Goal: Transaction & Acquisition: Purchase product/service

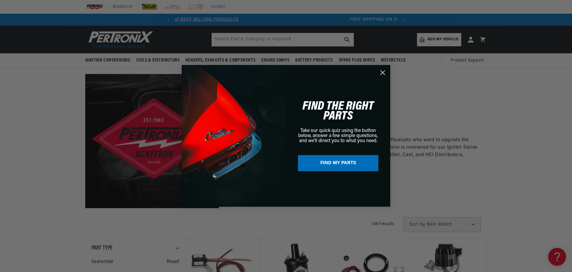
scroll to position [0, 223]
click at [39, 103] on div "Close dialog FIND THE RIGHT PARTS Take our quick quiz using the button below, a…" at bounding box center [286, 136] width 573 height 272
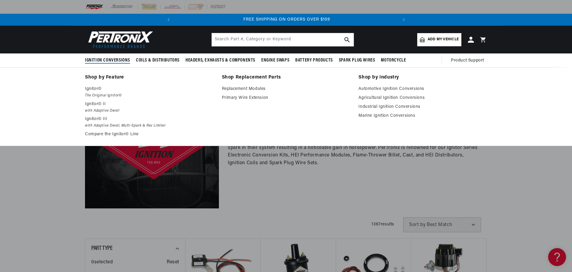
click at [102, 58] on span "Ignition Conversions" at bounding box center [107, 60] width 45 height 6
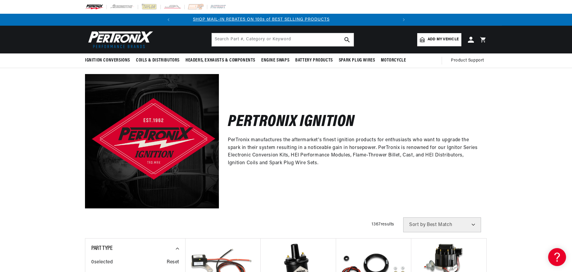
scroll to position [0, 0]
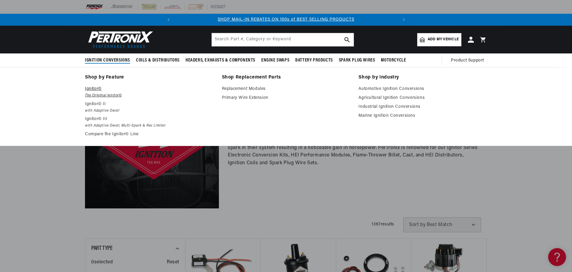
click at [93, 92] on em "The Original Ignitor©" at bounding box center [149, 95] width 129 height 6
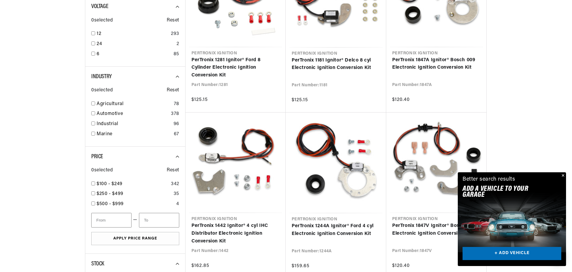
scroll to position [239, 0]
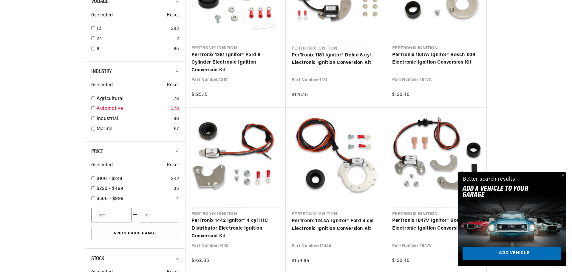
click at [93, 109] on input "checkbox" at bounding box center [93, 108] width 4 height 4
checkbox input "true"
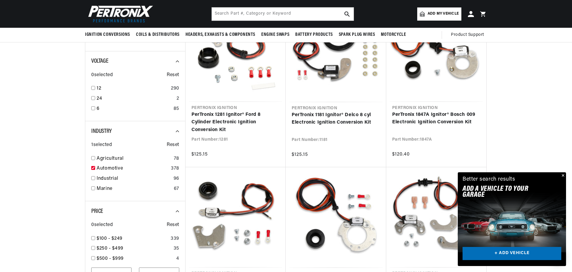
scroll to position [149, 0]
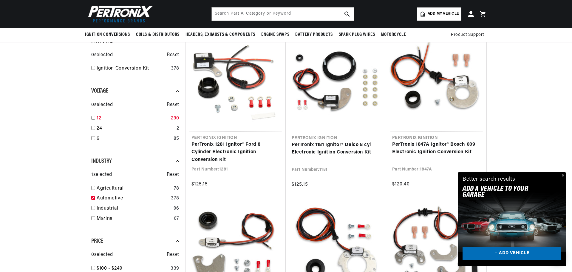
click at [95, 118] on div "12 290" at bounding box center [135, 120] width 88 height 10
checkbox input "true"
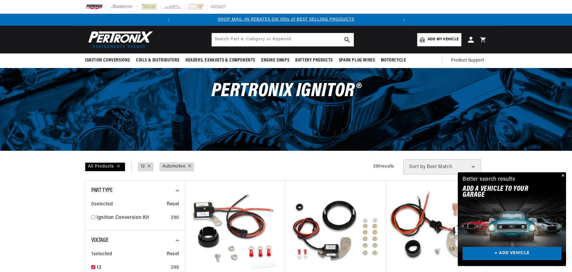
click at [434, 40] on span "Add my vehicle" at bounding box center [443, 40] width 31 height 6
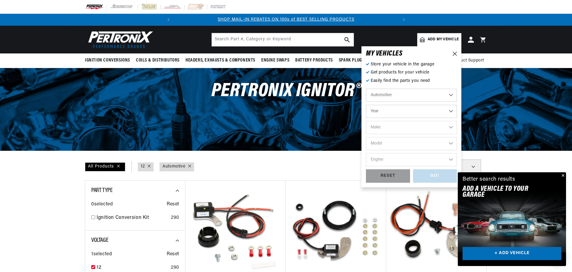
click at [404, 94] on select "Automotive Agricultural Industrial Marine Motorcycle" at bounding box center [411, 95] width 91 height 13
click at [366, 89] on select "Automotive Agricultural Industrial Marine Motorcycle" at bounding box center [411, 95] width 91 height 13
click at [388, 113] on select "Year [DATE] 2021 2020 2019 2018 2017 2016 2015 2014 2013 2012 2011 2010 2009 20…" at bounding box center [411, 111] width 91 height 13
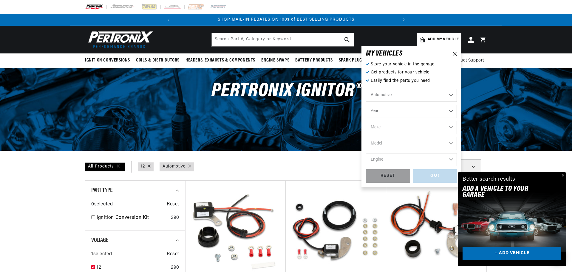
select select "1988"
click at [366, 105] on select "Year [DATE] 2021 2020 2019 2018 2017 2016 2015 2014 2013 2012 2011 2010 2009 20…" at bounding box center [411, 111] width 91 height 13
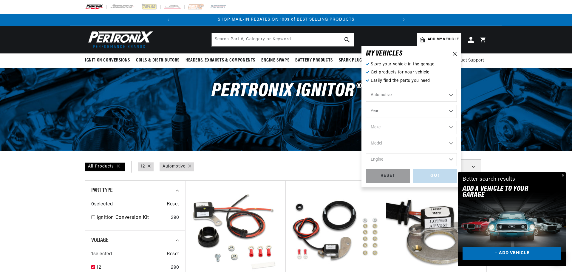
select select "1988"
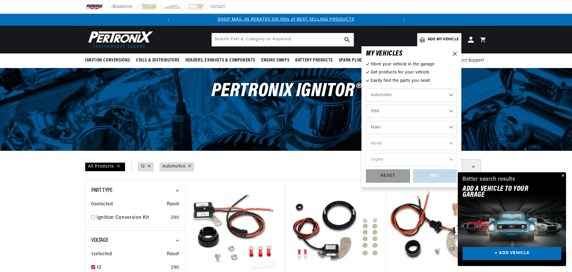
click at [385, 128] on select "Make American Motors Bentley Buick Cadillac Chevrolet Chrysler Dodge Eagle Ford…" at bounding box center [411, 127] width 91 height 13
select select "Chevrolet"
click at [366, 121] on select "Make American Motors Bentley Buick Cadillac Chevrolet Chrysler Dodge Eagle Ford…" at bounding box center [411, 127] width 91 height 13
select select "Chevrolet"
click at [399, 143] on select "Model Astro B60 Blazer C50 C60 C70 C1500 C2500 C3500 [GEOGRAPHIC_DATA] Caprice …" at bounding box center [411, 143] width 91 height 13
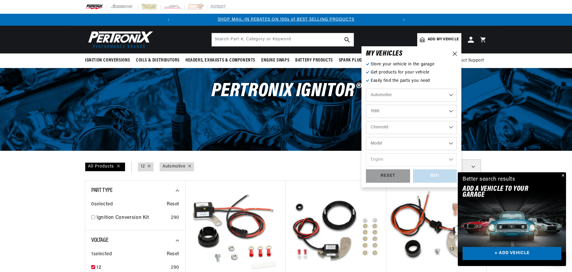
select select "S10"
click at [366, 137] on select "Model Astro B60 Blazer C50 C60 C70 C1500 C2500 C3500 [GEOGRAPHIC_DATA] Caprice …" at bounding box center [411, 143] width 91 height 13
select select "S10"
click at [407, 160] on select "Engine 2.8L 4.3L" at bounding box center [411, 159] width 91 height 13
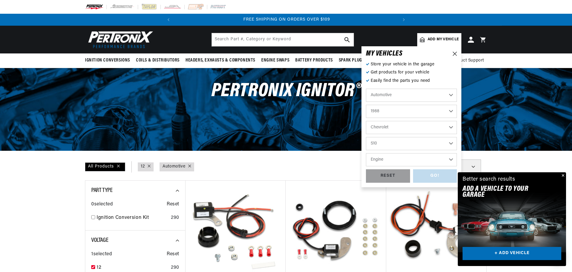
click at [341, 161] on div "All Products Voltage : 12 Industry : Automotive Filters 290 results Show Univer…" at bounding box center [286, 166] width 402 height 15
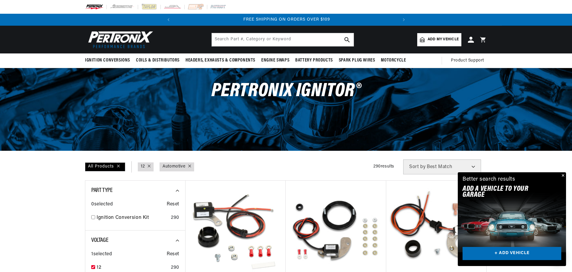
click at [441, 40] on span "Add my vehicle" at bounding box center [443, 40] width 31 height 6
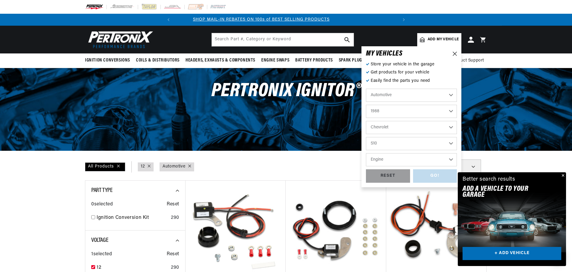
scroll to position [0, 0]
click at [445, 112] on select "2022 2021 2020 2019 2018 2017 2016 2015 2014 2013 2012 2011 2010 2009 2008 2007…" at bounding box center [411, 111] width 91 height 13
click at [366, 105] on select "2022 2021 2020 2019 2018 2017 2016 2015 2014 2013 2012 2011 2010 2009 2008 2007…" at bounding box center [411, 111] width 91 height 13
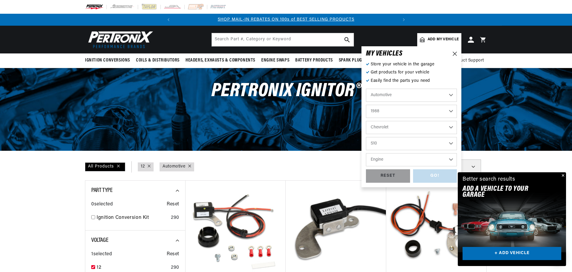
select select "1993"
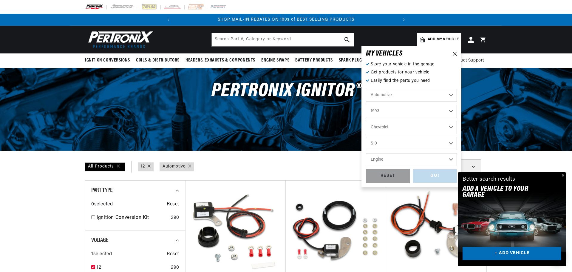
click at [437, 157] on select "Engine 2.8L 4.3L" at bounding box center [411, 159] width 91 height 13
